Goal: Transaction & Acquisition: Download file/media

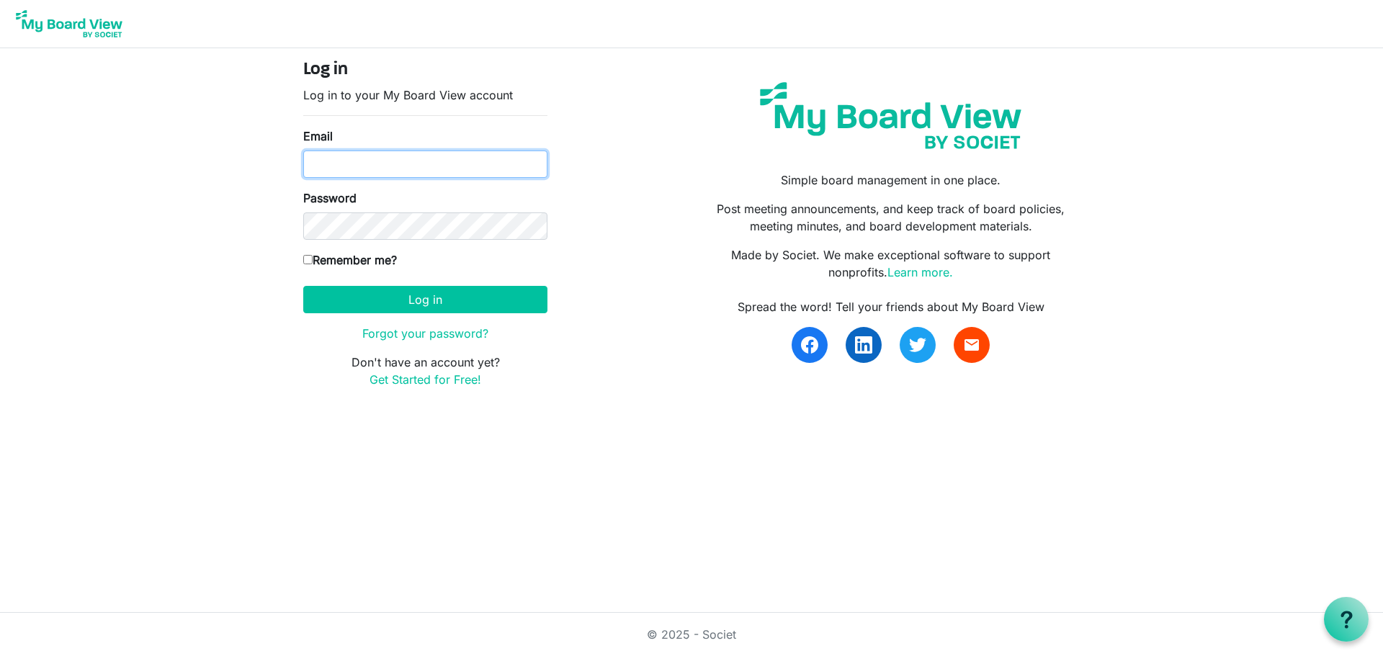
click at [421, 159] on input "Email" at bounding box center [425, 164] width 244 height 27
type input "[EMAIL_ADDRESS][DOMAIN_NAME]"
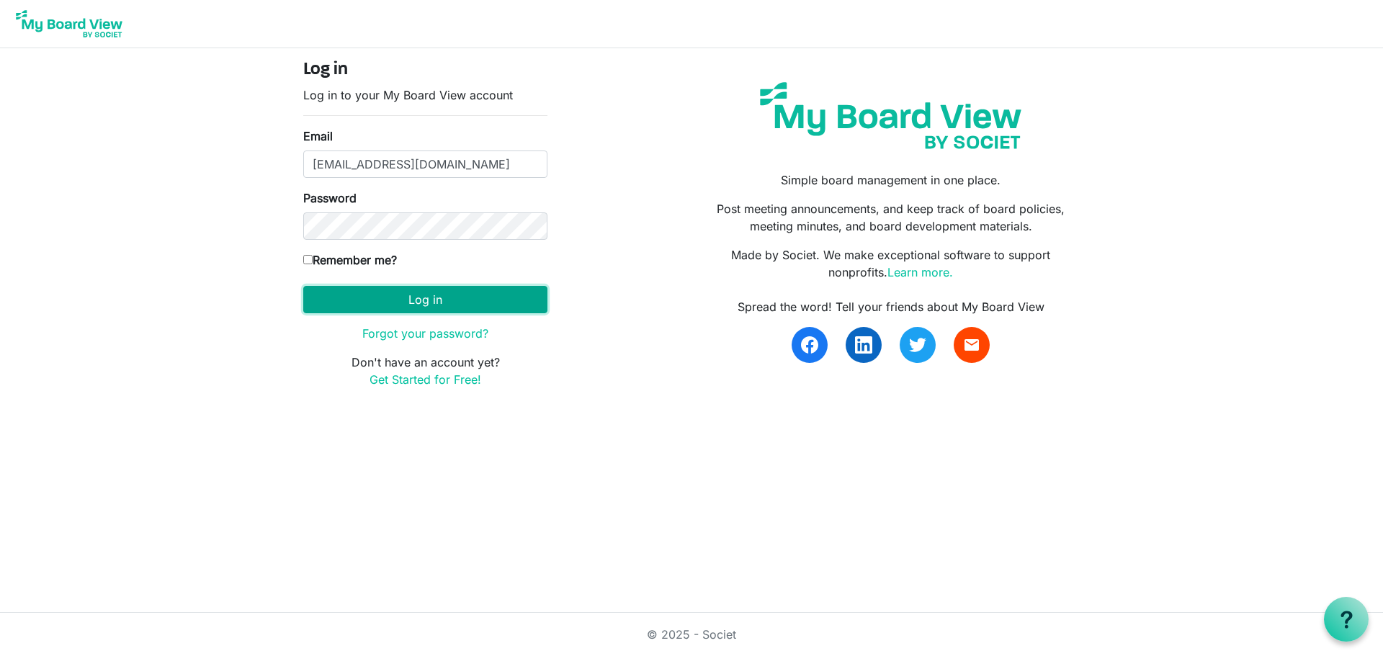
click at [505, 305] on button "Log in" at bounding box center [425, 299] width 244 height 27
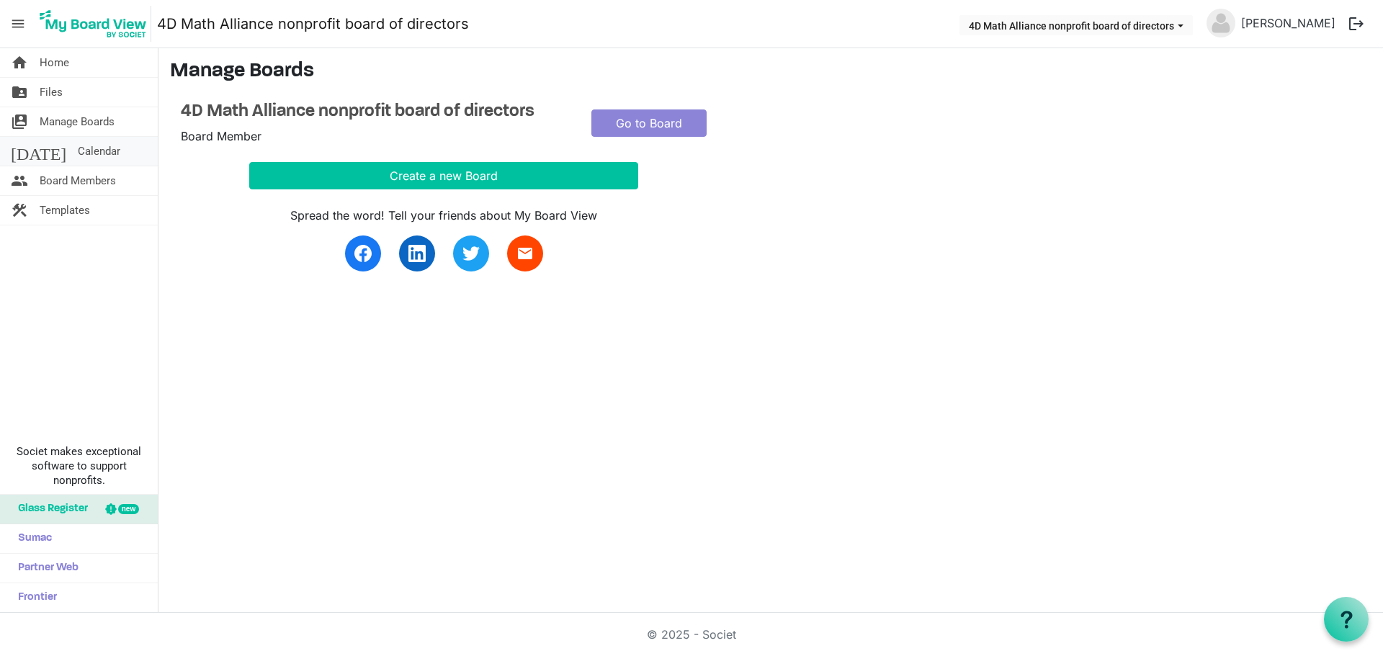
click at [102, 152] on link "today Calendar" at bounding box center [79, 151] width 158 height 29
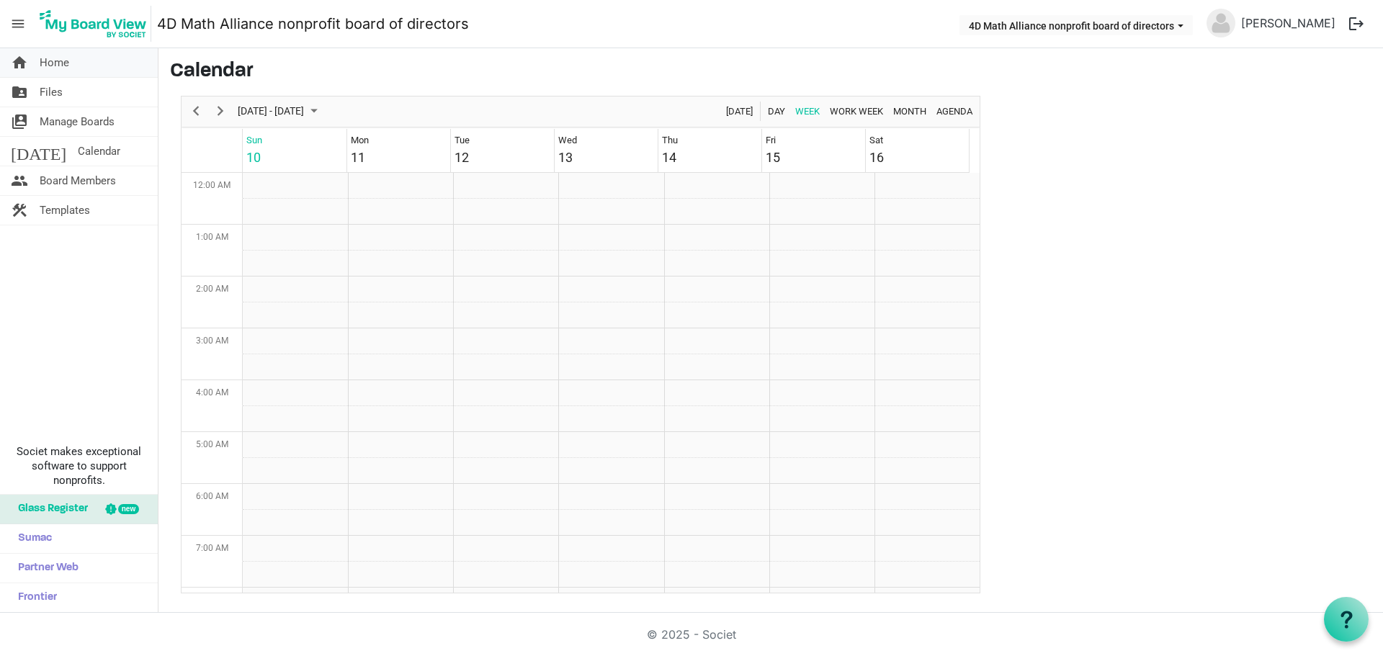
click at [82, 70] on link "home Home" at bounding box center [79, 62] width 158 height 29
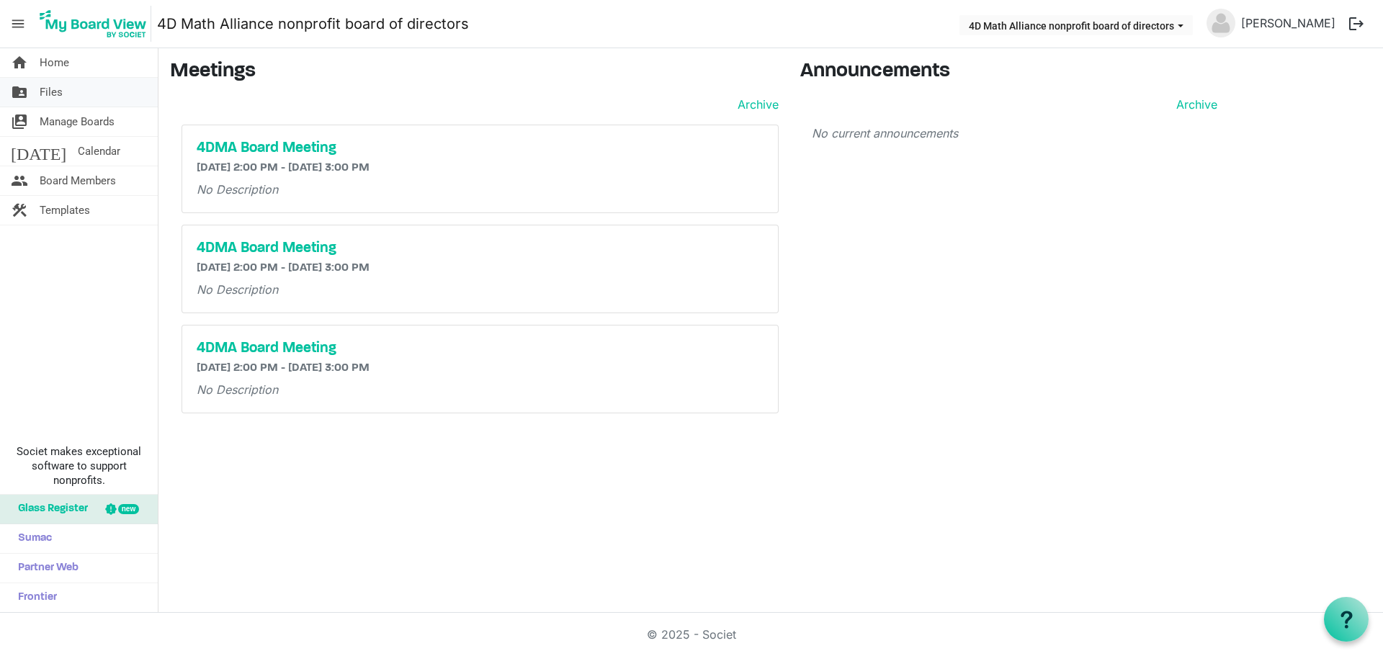
click at [71, 94] on link "folder_shared Files" at bounding box center [79, 92] width 158 height 29
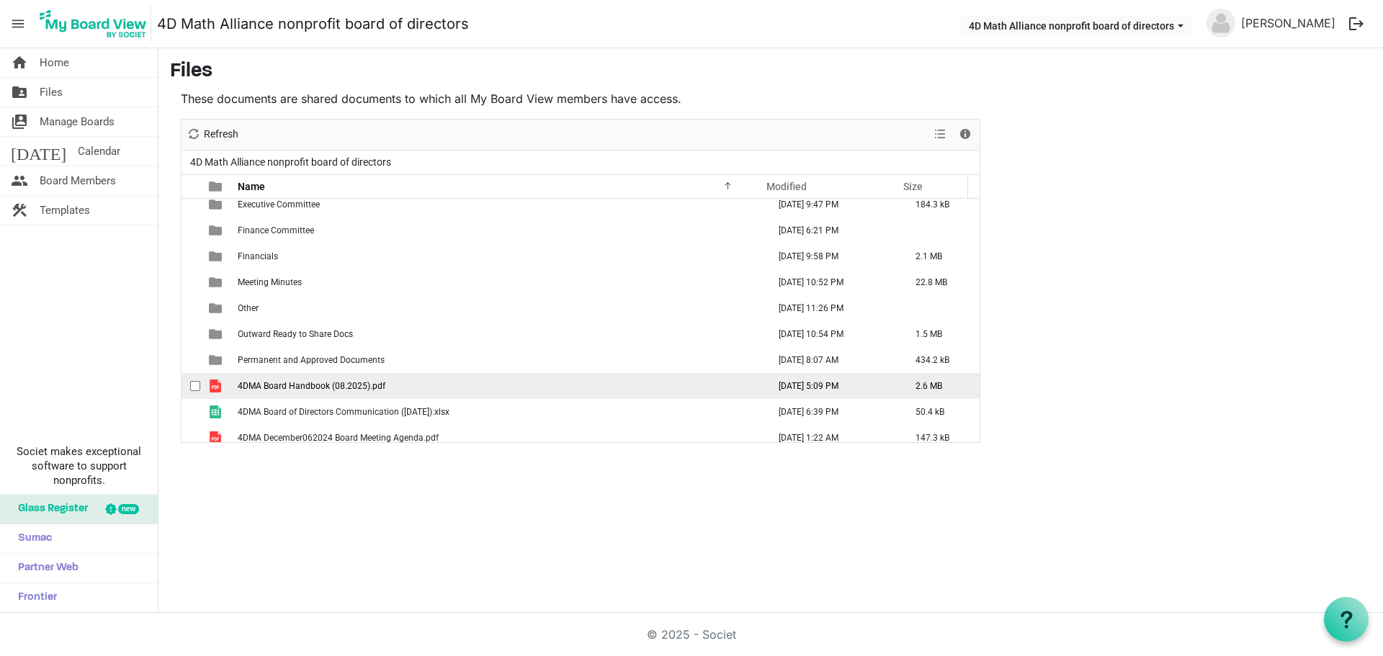
scroll to position [120, 0]
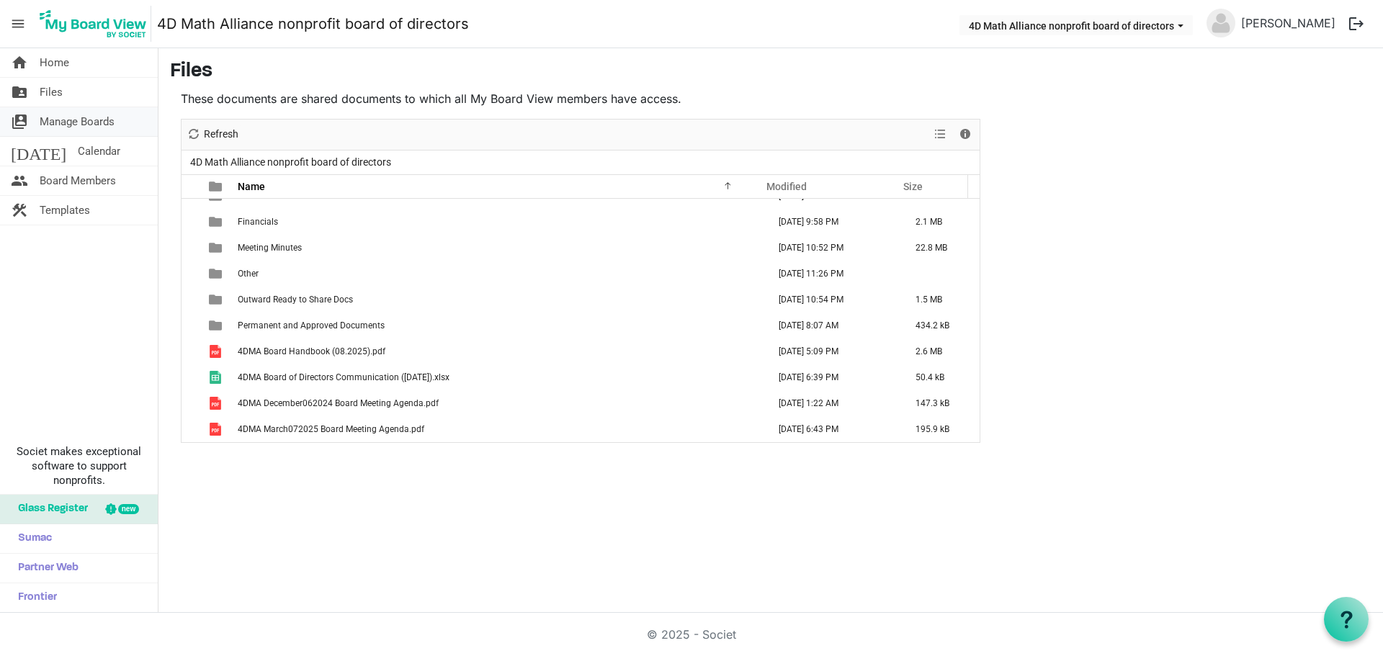
click at [97, 120] on span "Manage Boards" at bounding box center [77, 121] width 75 height 29
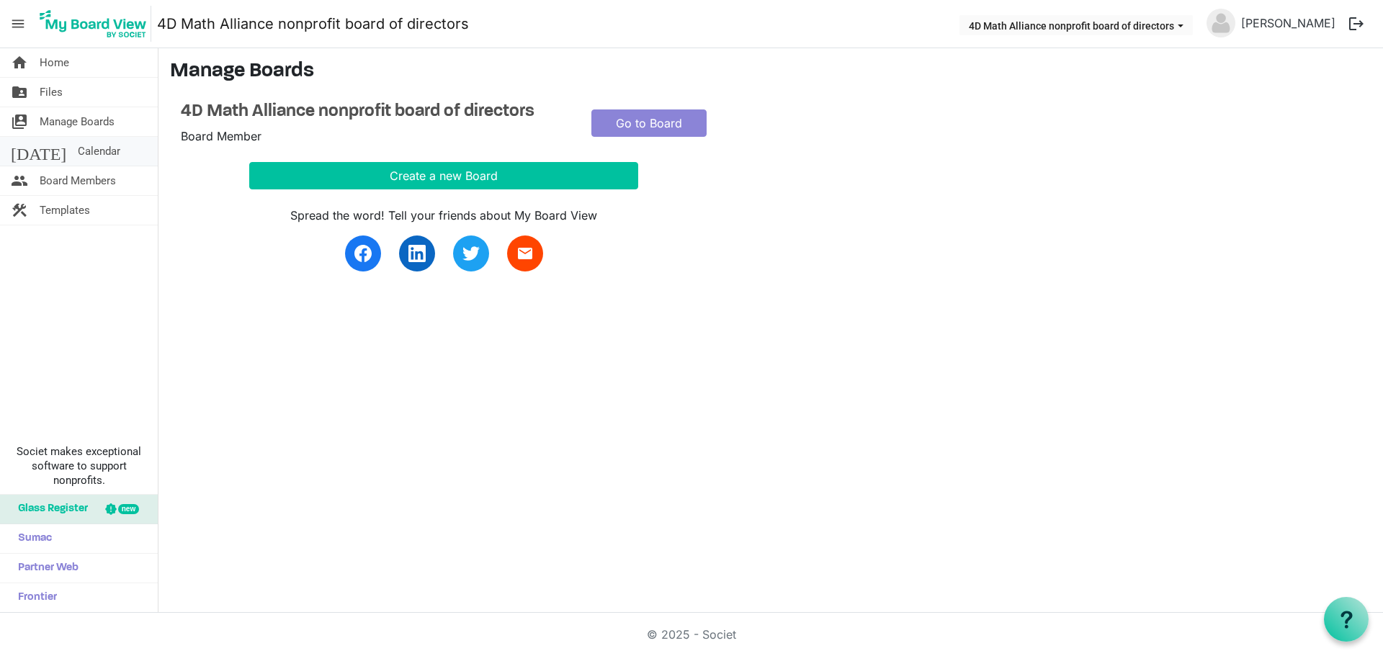
click at [78, 149] on span "Calendar" at bounding box center [99, 151] width 42 height 29
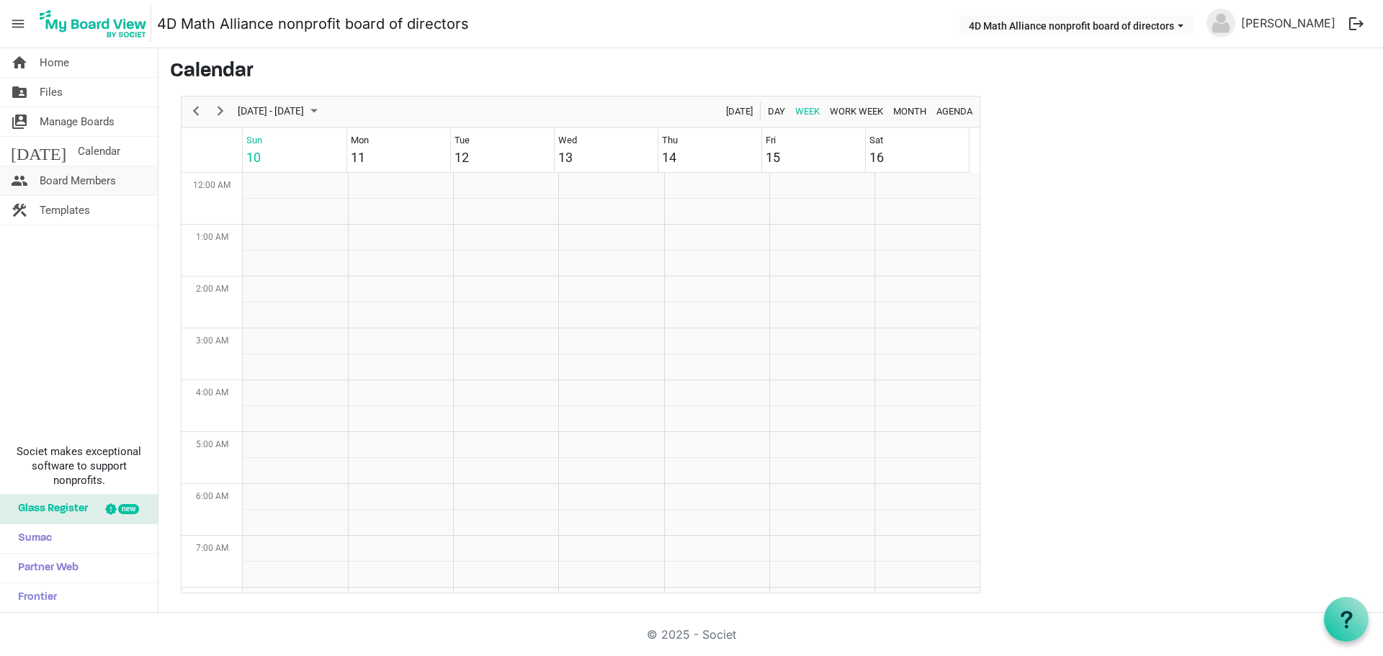
scroll to position [467, 0]
click at [63, 178] on span "Board Members" at bounding box center [78, 180] width 76 height 29
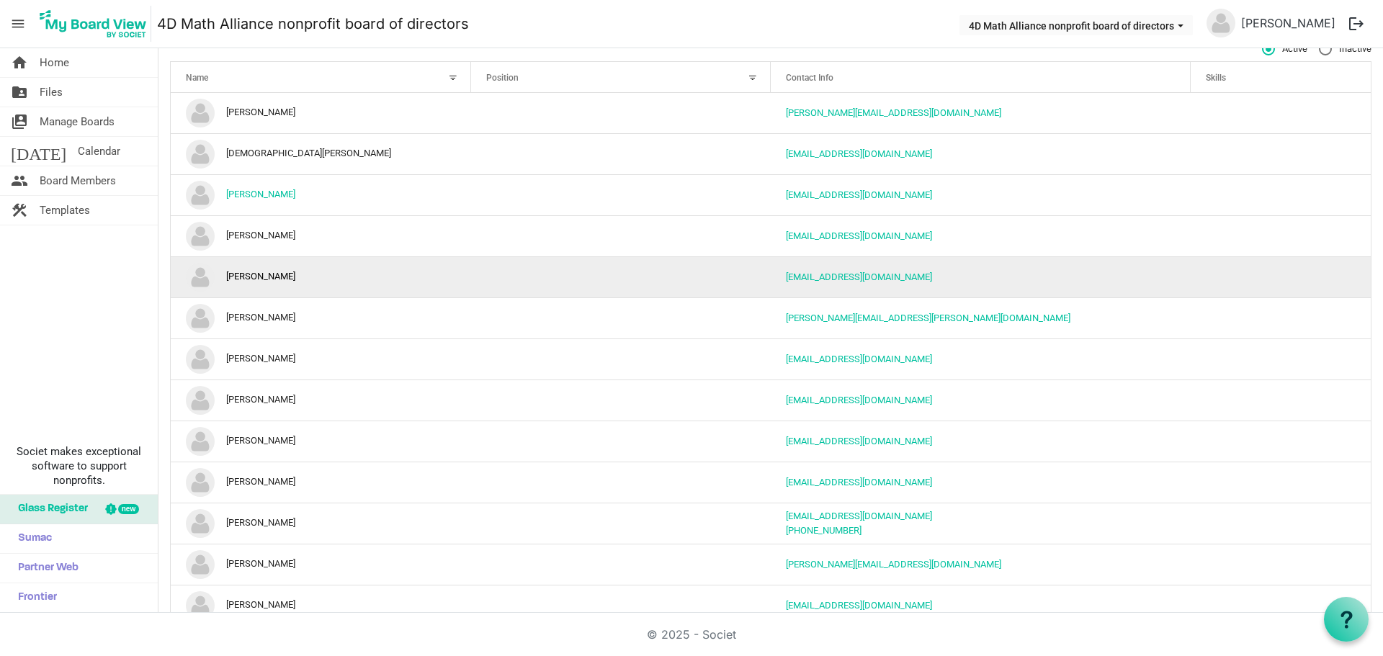
scroll to position [73, 0]
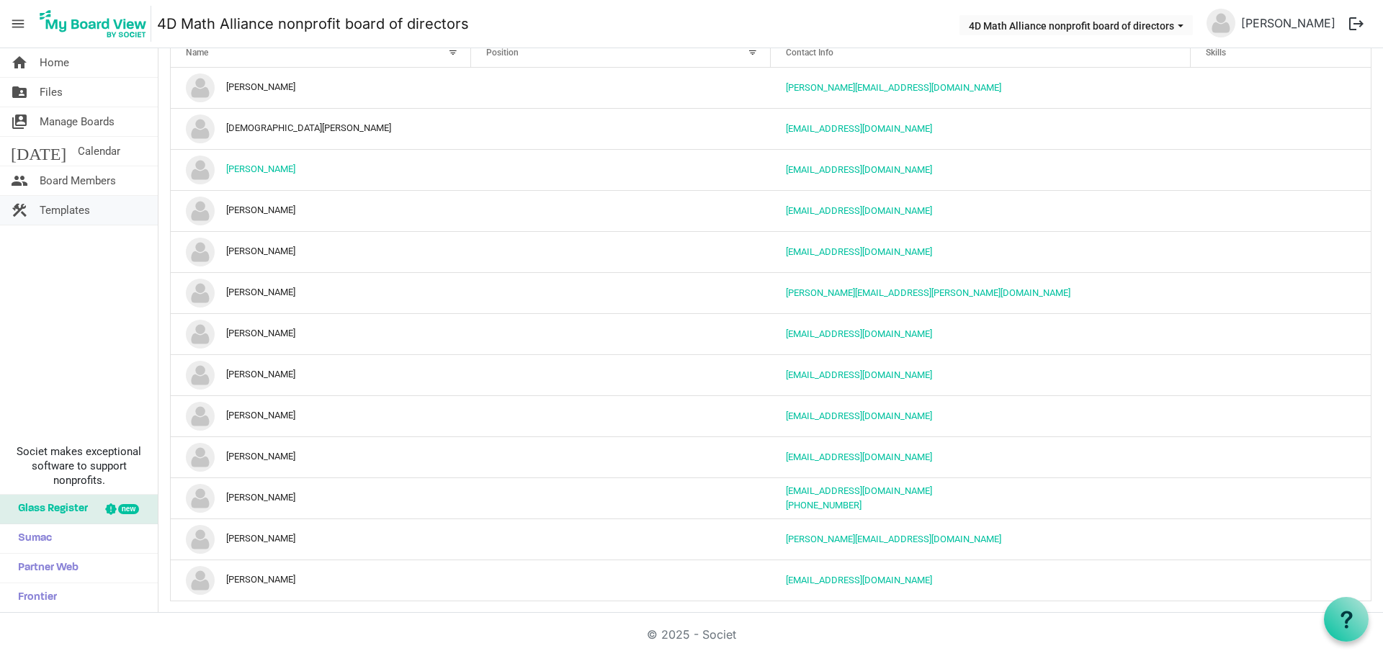
click at [72, 213] on span "Templates" at bounding box center [65, 210] width 50 height 29
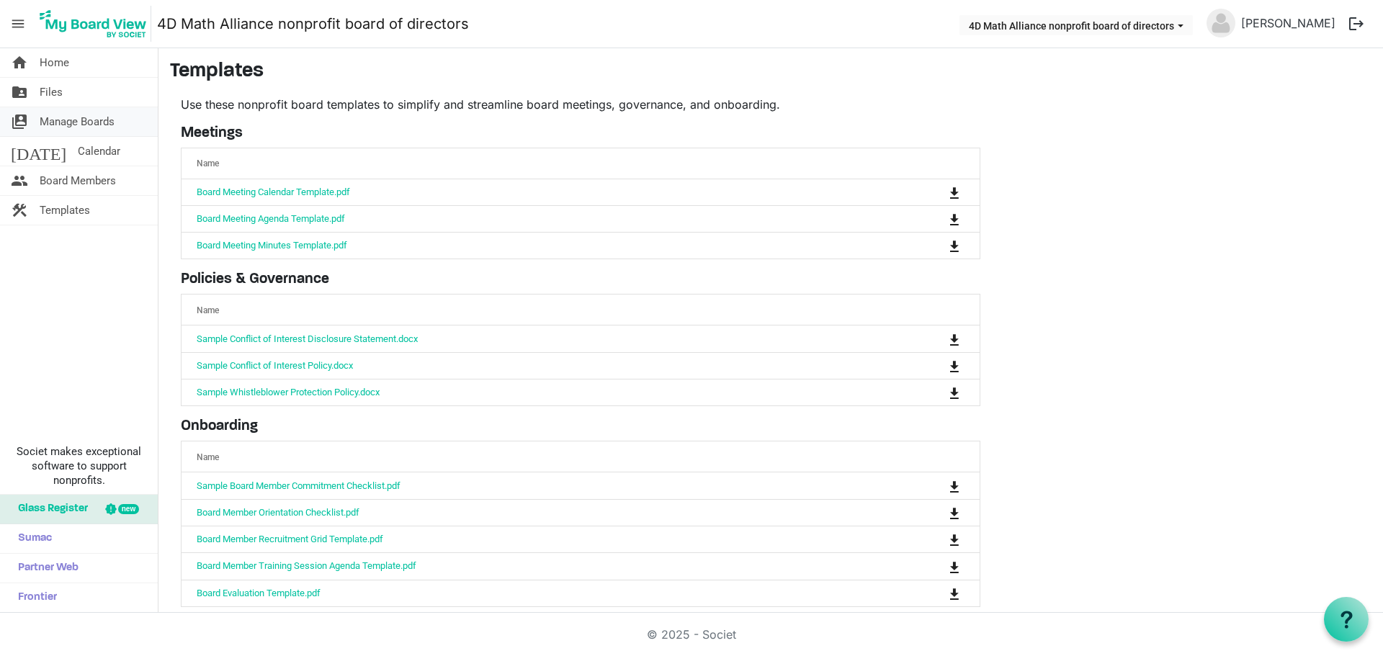
click at [81, 127] on span "Manage Boards" at bounding box center [77, 121] width 75 height 29
click at [74, 91] on link "folder_shared Files" at bounding box center [79, 92] width 158 height 29
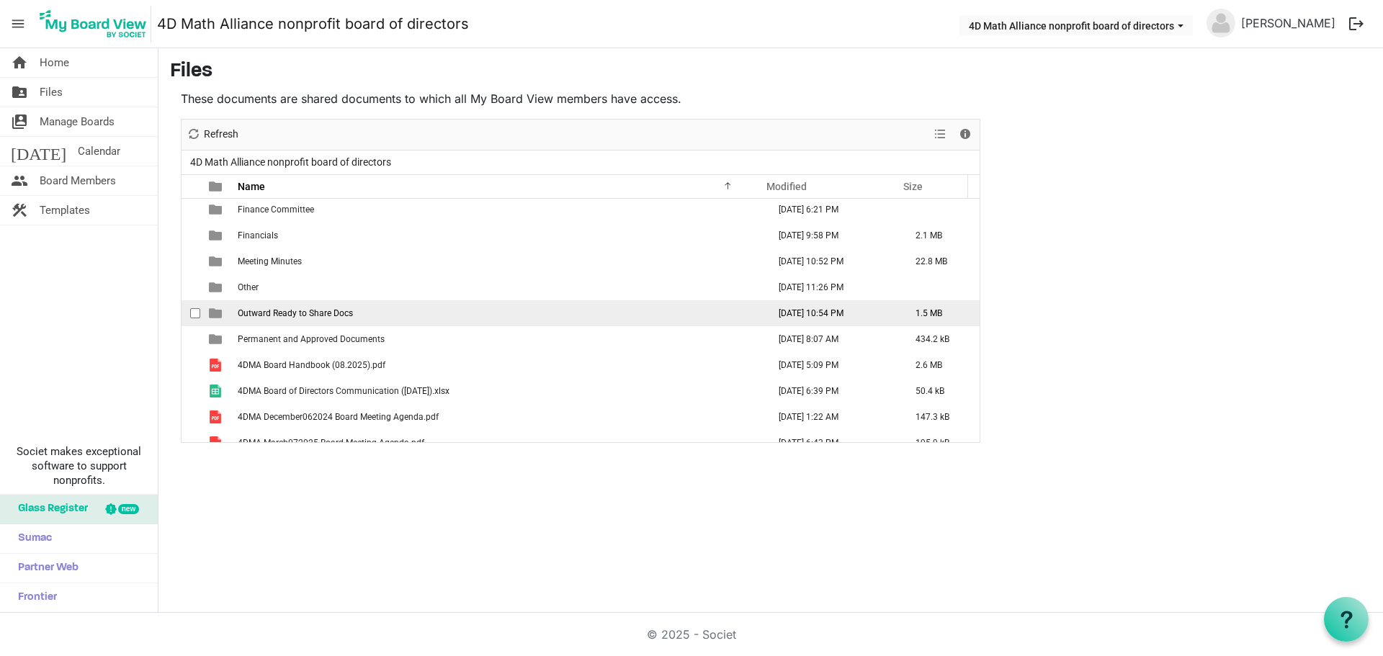
scroll to position [120, 0]
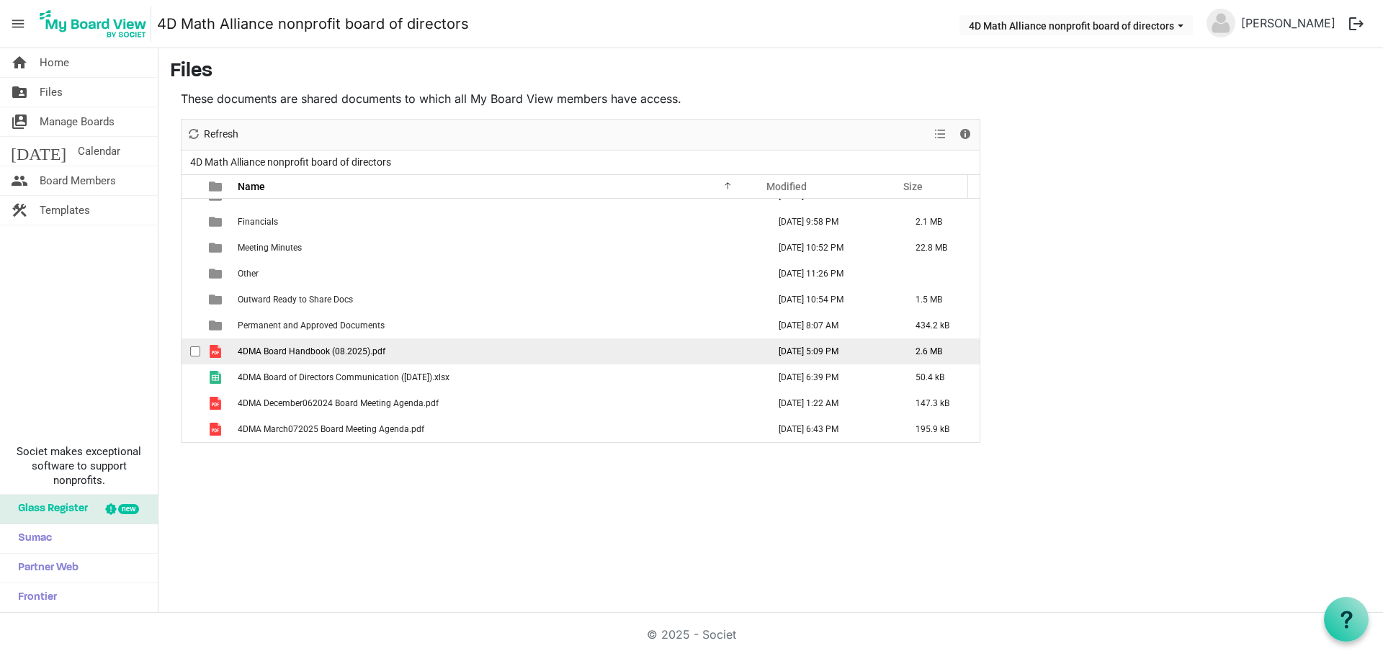
click at [469, 349] on td "4DMA Board Handbook (08.2025).pdf" at bounding box center [498, 352] width 530 height 26
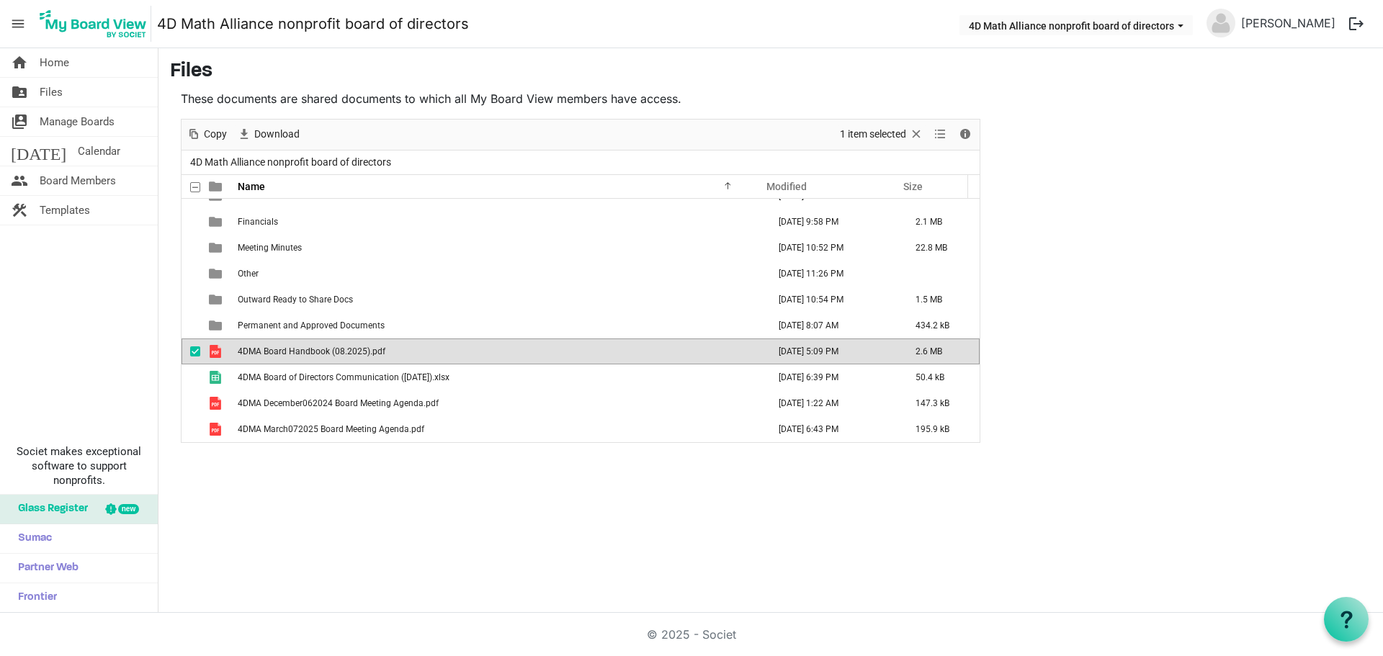
click at [281, 354] on span "4DMA Board Handbook (08.2025).pdf" at bounding box center [312, 351] width 148 height 10
click at [284, 355] on span "4DMA Board Handbook (08.2025).pdf" at bounding box center [312, 351] width 148 height 10
click at [283, 355] on span "4DMA Board Handbook (08.2025).pdf" at bounding box center [312, 351] width 148 height 10
